Goal: Transaction & Acquisition: Subscribe to service/newsletter

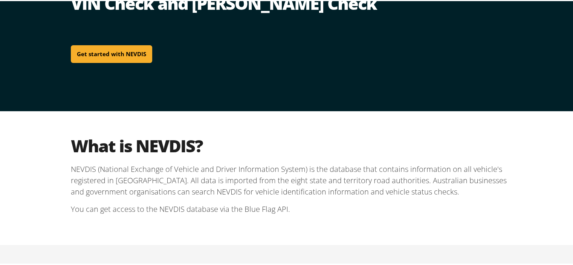
click at [122, 54] on link "Get started with NEVDIS" at bounding box center [111, 53] width 81 height 18
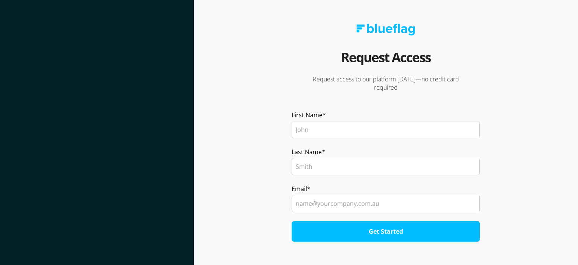
click at [319, 129] on input "First Name *" at bounding box center [386, 129] width 188 height 17
type input "tome"
type input "[PERSON_NAME]"
click at [328, 198] on input "[EMAIL_ADDRESS][DOMAIN_NAME]" at bounding box center [386, 203] width 188 height 17
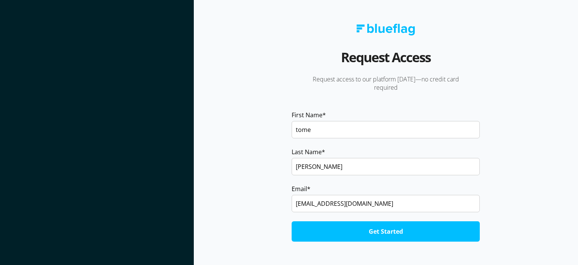
click at [328, 198] on input "[EMAIL_ADDRESS][DOMAIN_NAME]" at bounding box center [386, 203] width 188 height 17
type input "[EMAIL_ADDRESS][DOMAIN_NAME]"
click at [385, 234] on input "Get Started" at bounding box center [386, 231] width 188 height 20
